Goal: Task Accomplishment & Management: Use online tool/utility

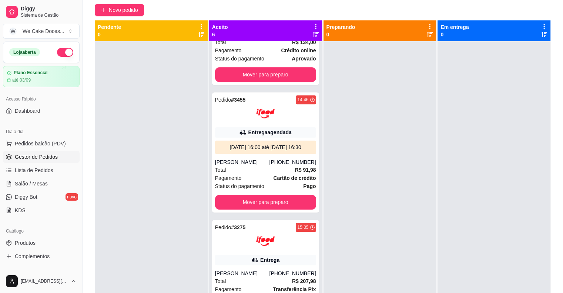
scroll to position [425, 0]
click at [293, 207] on button "Mover para preparo" at bounding box center [266, 202] width 98 height 14
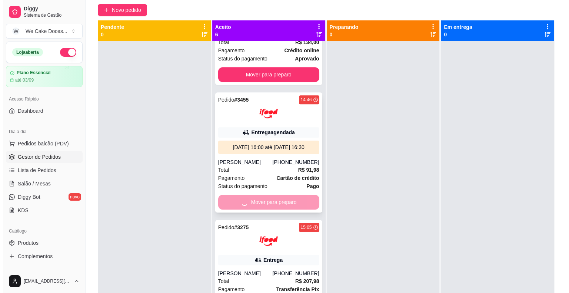
scroll to position [291, 0]
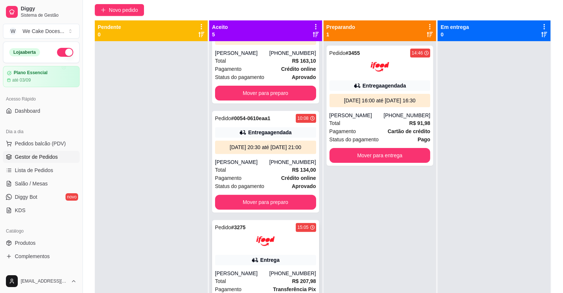
click at [292, 255] on div "Entrega" at bounding box center [265, 259] width 101 height 10
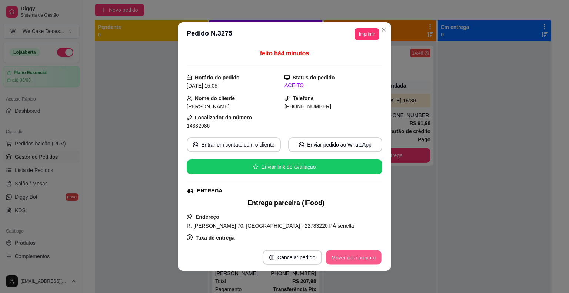
click at [340, 258] on button "Mover para preparo" at bounding box center [353, 257] width 56 height 14
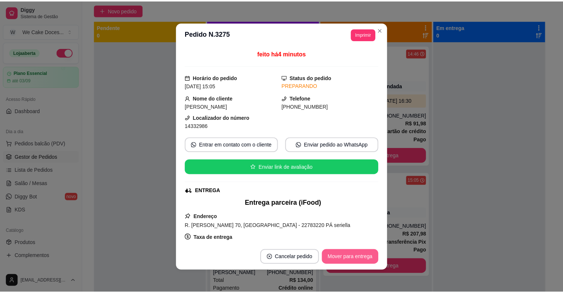
scroll to position [180, 0]
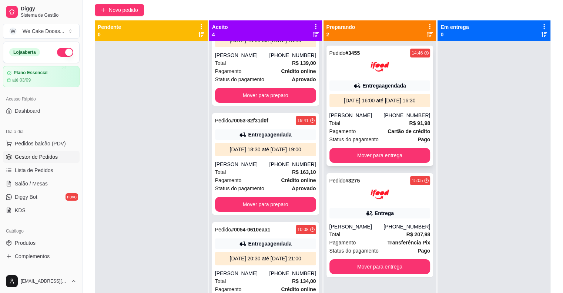
click at [395, 70] on div at bounding box center [380, 66] width 101 height 19
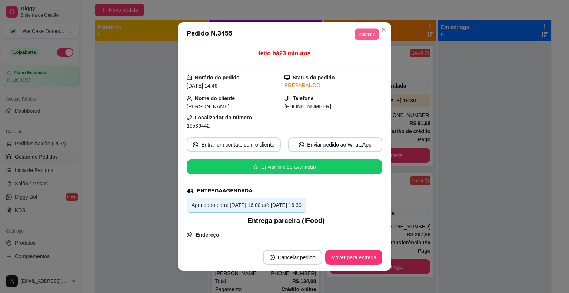
click at [361, 35] on button "Imprimir" at bounding box center [367, 33] width 24 height 11
click at [354, 60] on button "IMPRESSORA" at bounding box center [350, 59] width 52 height 11
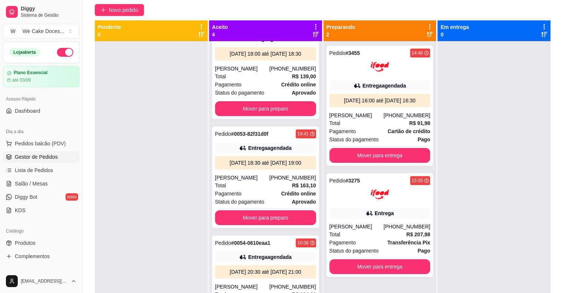
scroll to position [154, 0]
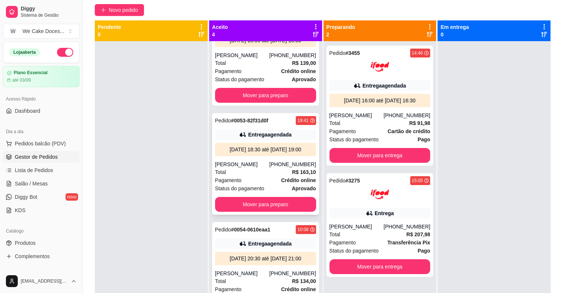
click at [262, 168] on div "[PERSON_NAME]" at bounding box center [242, 163] width 54 height 7
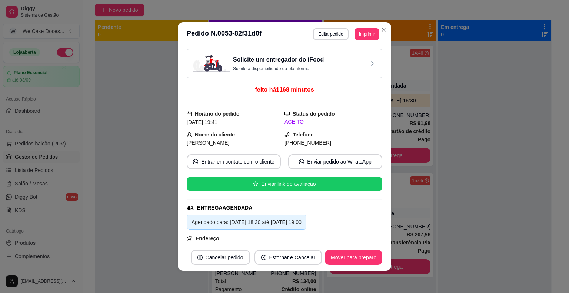
click at [344, 60] on div "Solicite um entregador do iFood Sujeito a disponibilidade da plataforma" at bounding box center [284, 63] width 183 height 16
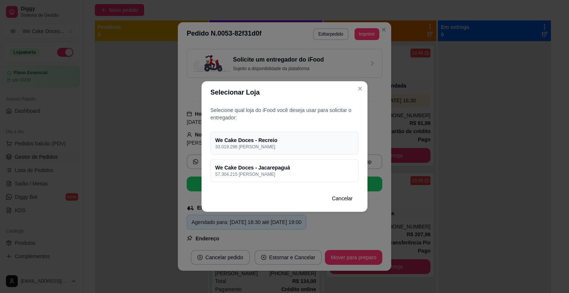
click at [324, 142] on h4 "We Cake Doces - Recreio" at bounding box center [284, 139] width 138 height 7
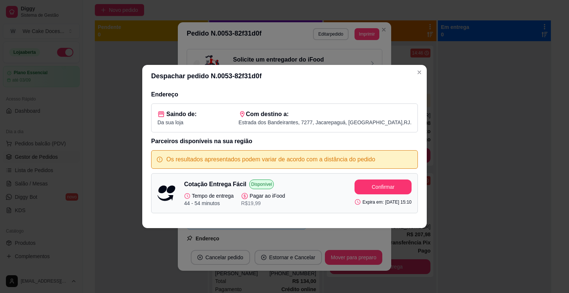
click at [471, 64] on div "Despachar pedido N. 0053-82f31d0f Endereço Saindo de: Da sua loja Com destino a…" at bounding box center [284, 146] width 569 height 293
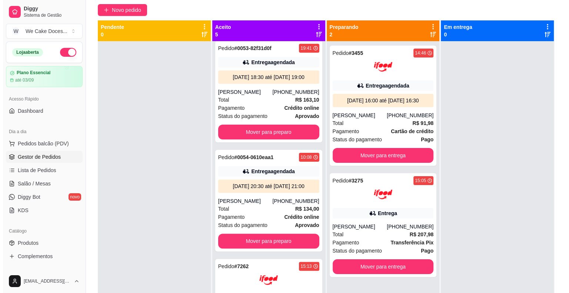
scroll to position [291, 0]
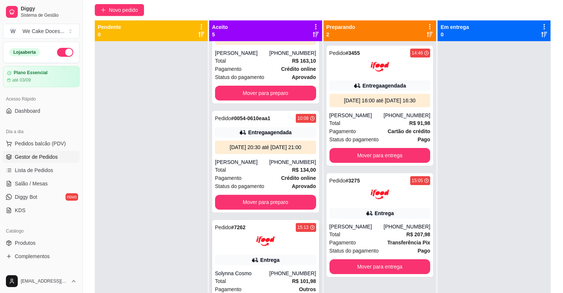
click at [230, 235] on div at bounding box center [265, 240] width 101 height 19
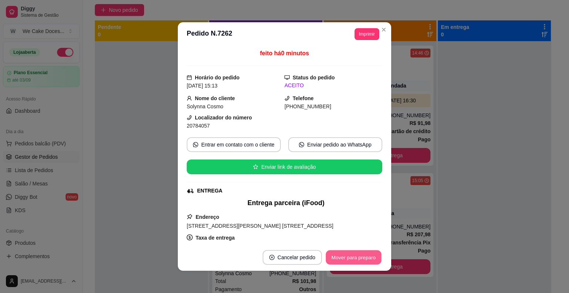
click at [337, 258] on button "Mover para preparo" at bounding box center [353, 257] width 56 height 14
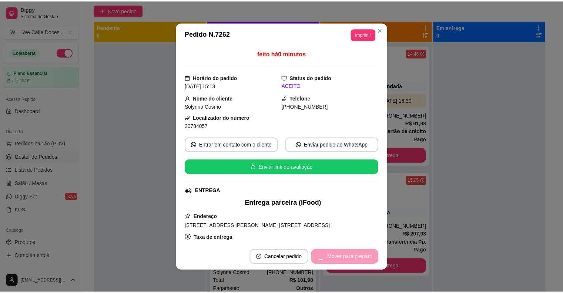
scroll to position [180, 0]
